Goal: Task Accomplishment & Management: Use online tool/utility

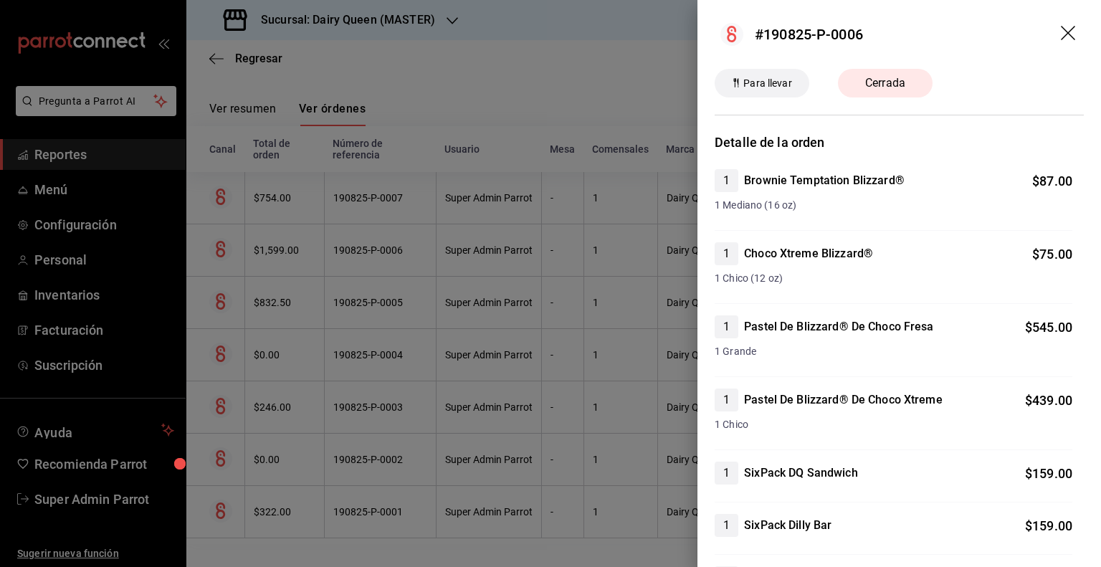
click at [871, 80] on span "Cerrada" at bounding box center [884, 83] width 57 height 17
click at [873, 80] on span "Cerrada" at bounding box center [884, 83] width 57 height 17
click at [873, 81] on span "Cerrada" at bounding box center [884, 83] width 57 height 17
click at [1060, 36] on icon "drag" at bounding box center [1068, 34] width 17 height 17
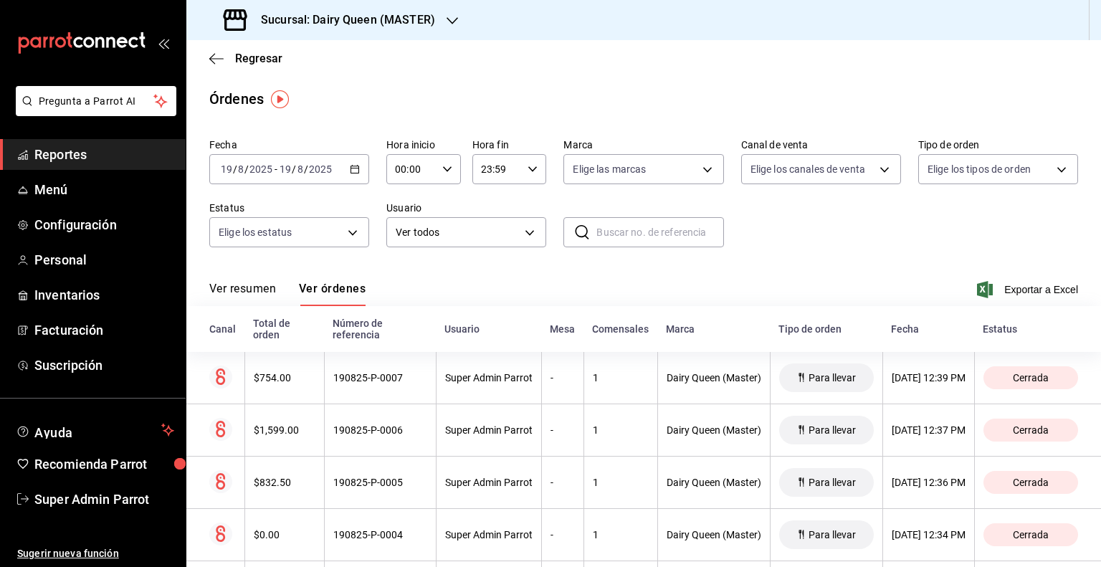
click at [315, 21] on h3 "Sucursal: Dairy Queen (MASTER)" at bounding box center [342, 19] width 186 height 17
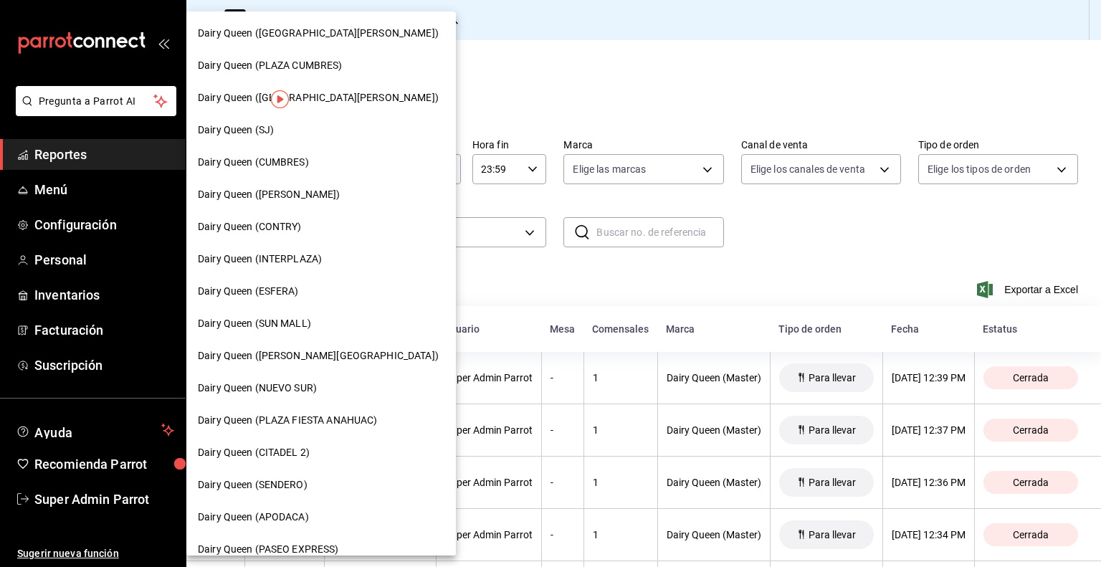
click at [338, 37] on span "Dairy Queen ([GEOGRAPHIC_DATA][PERSON_NAME])" at bounding box center [318, 33] width 241 height 15
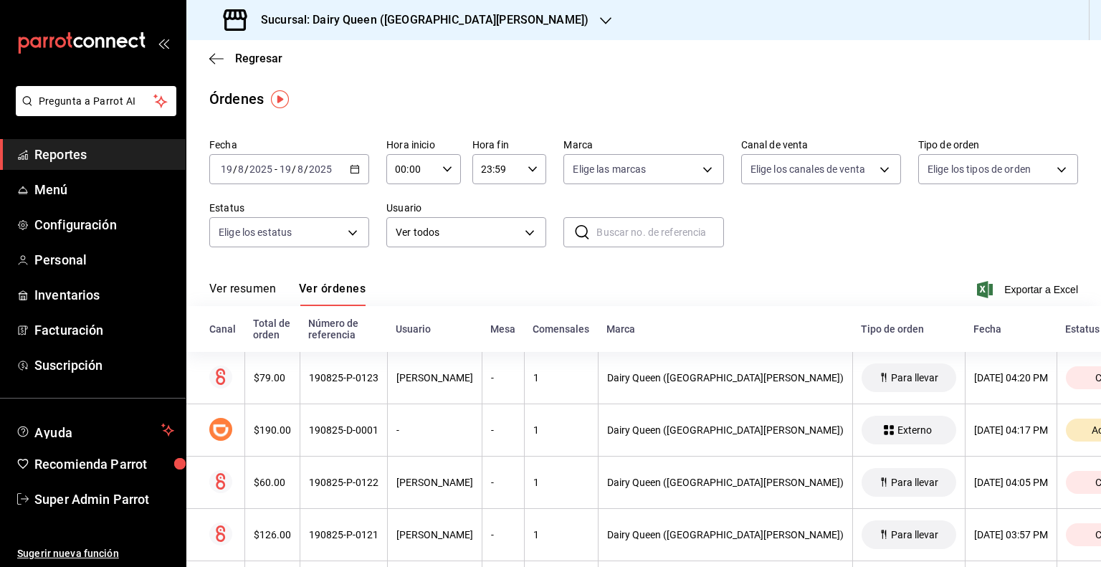
click at [353, 168] on icon "button" at bounding box center [355, 169] width 10 height 10
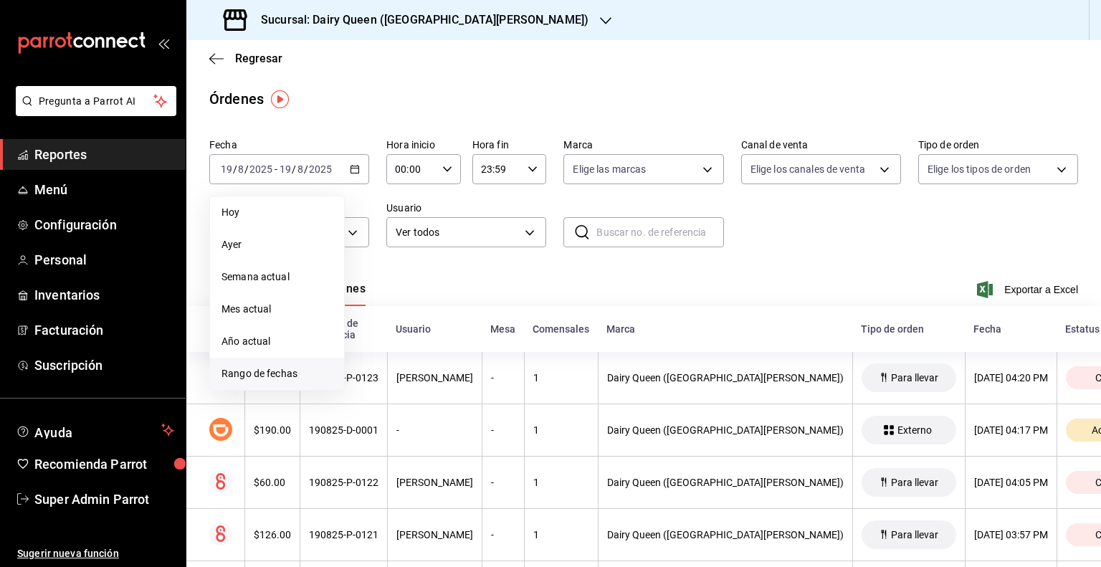
click at [272, 372] on span "Rango de fechas" at bounding box center [276, 373] width 111 height 15
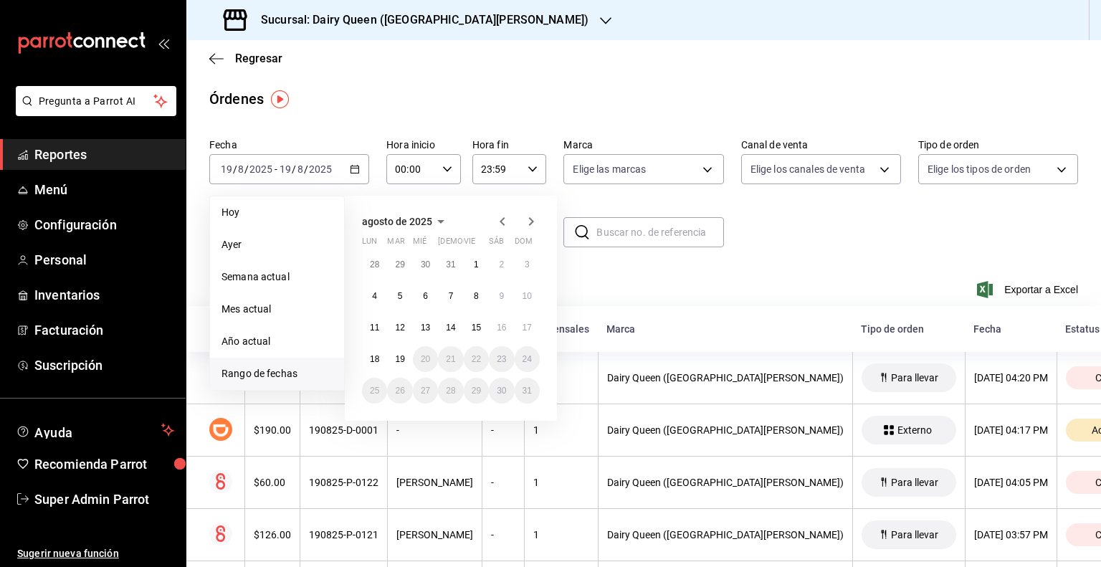
click at [499, 219] on icon "button" at bounding box center [502, 221] width 17 height 17
click at [401, 265] on abbr "1" at bounding box center [400, 270] width 5 height 10
click at [452, 391] on abbr "31" at bounding box center [450, 396] width 9 height 10
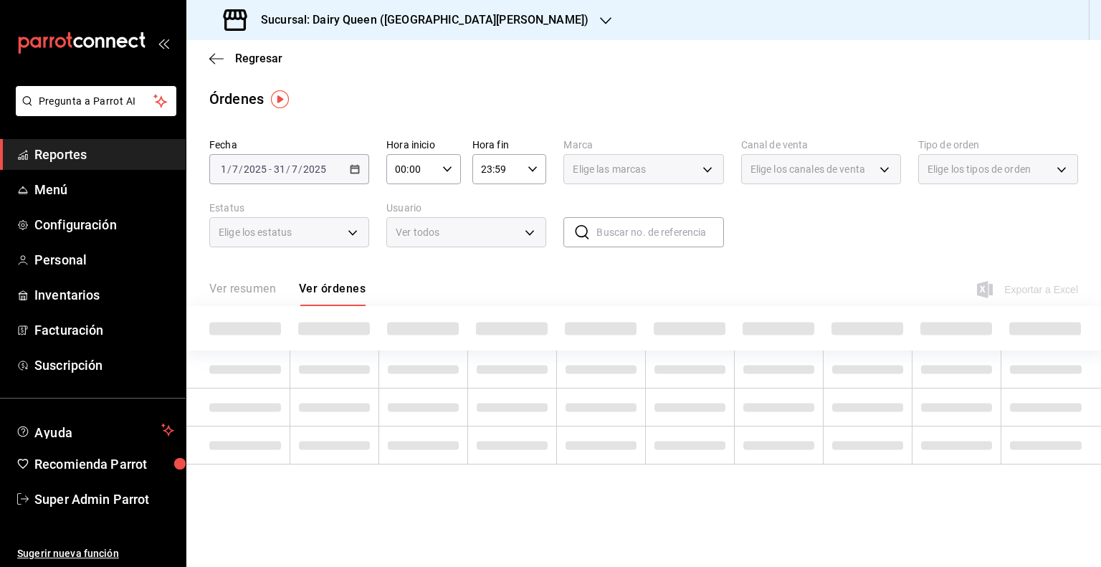
click at [401, 272] on div "Ver resumen Ver órdenes Exportar a Excel" at bounding box center [643, 285] width 868 height 42
